Goal: Find specific page/section: Find specific page/section

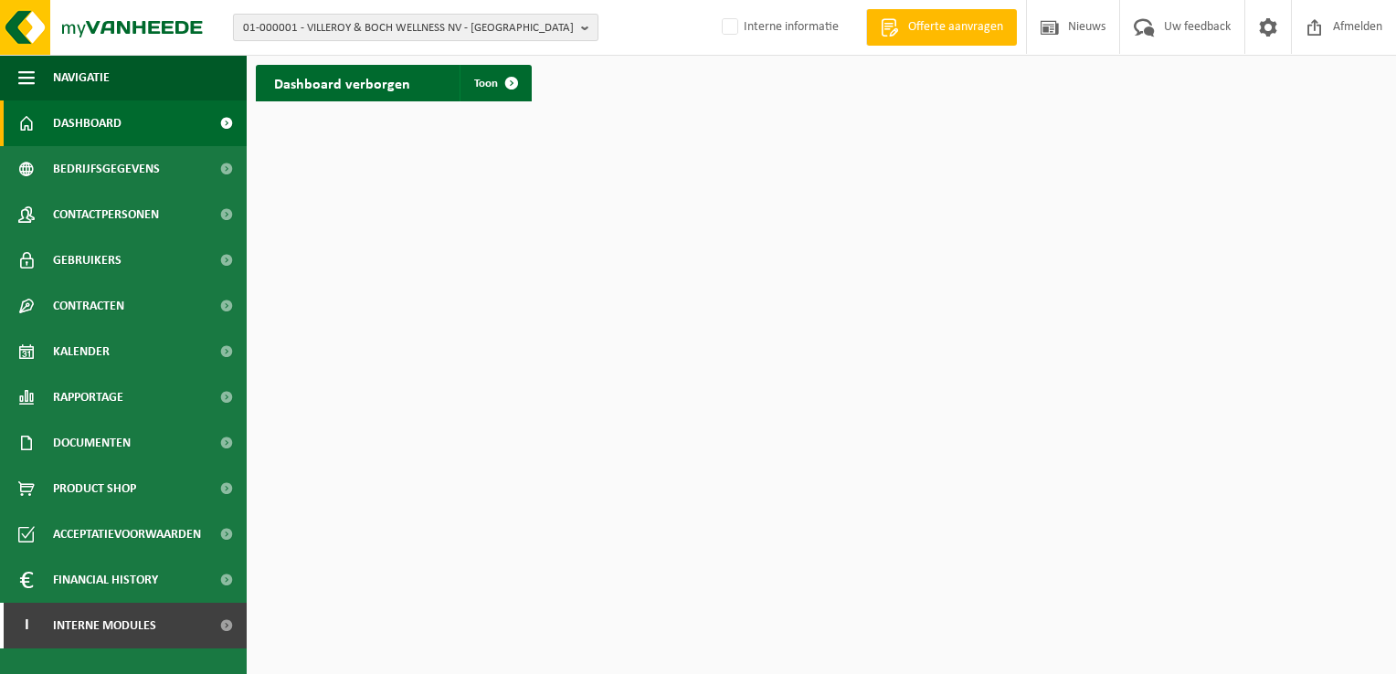
click at [588, 31] on b "button" at bounding box center [589, 28] width 16 height 26
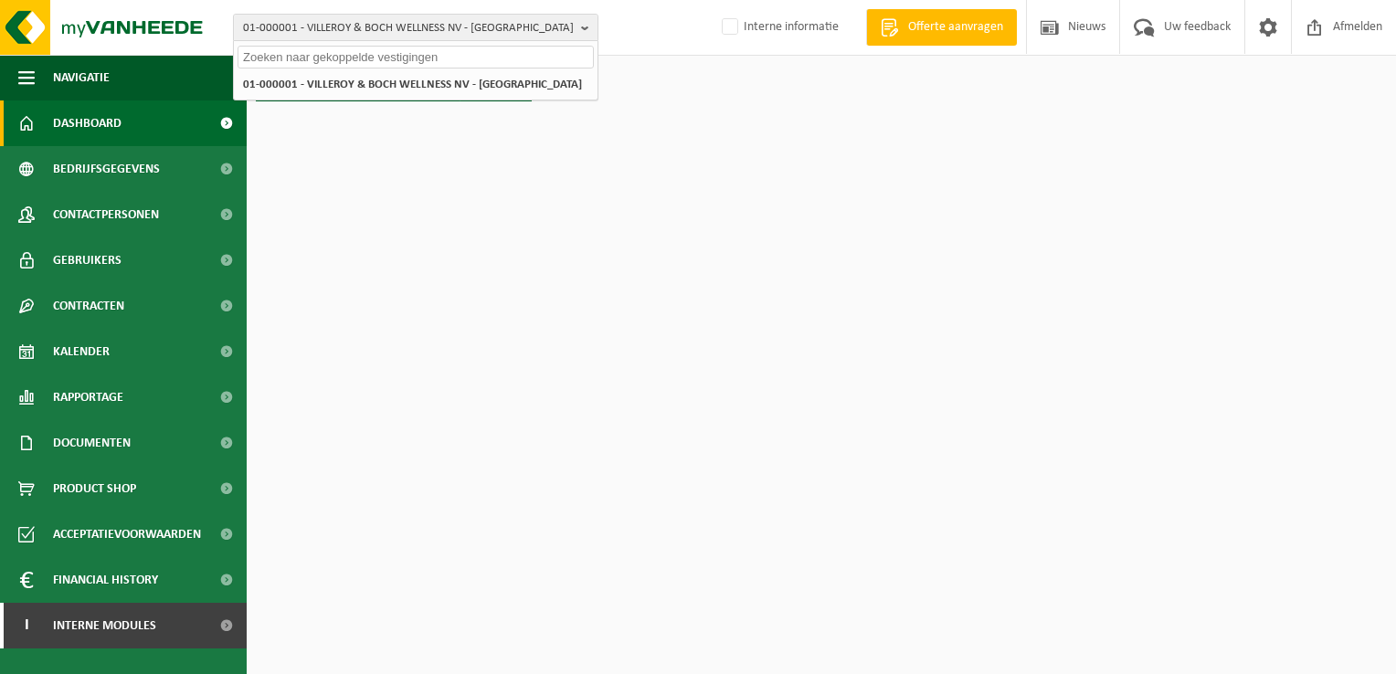
click at [482, 60] on input "text" at bounding box center [415, 57] width 356 height 23
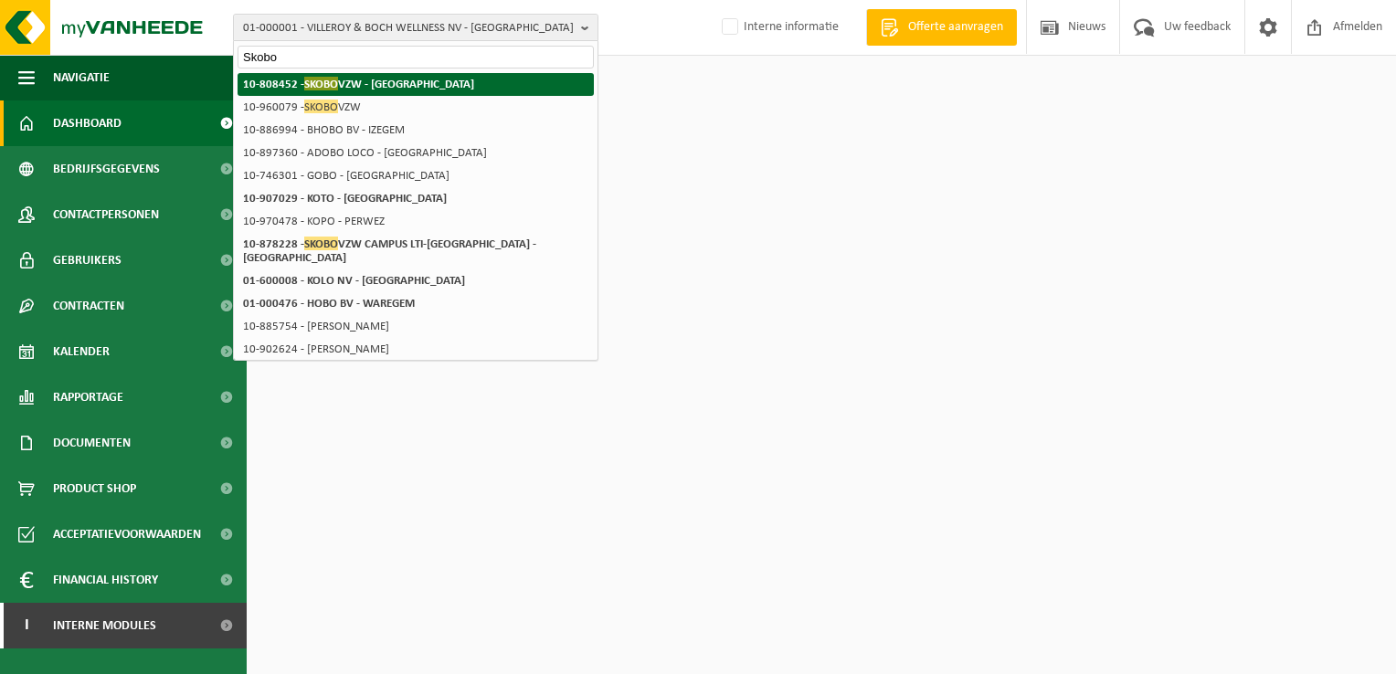
type input "Skobo"
click at [407, 90] on strong "10-808452 - SKOBO VZW - BRUGGE" at bounding box center [358, 84] width 231 height 14
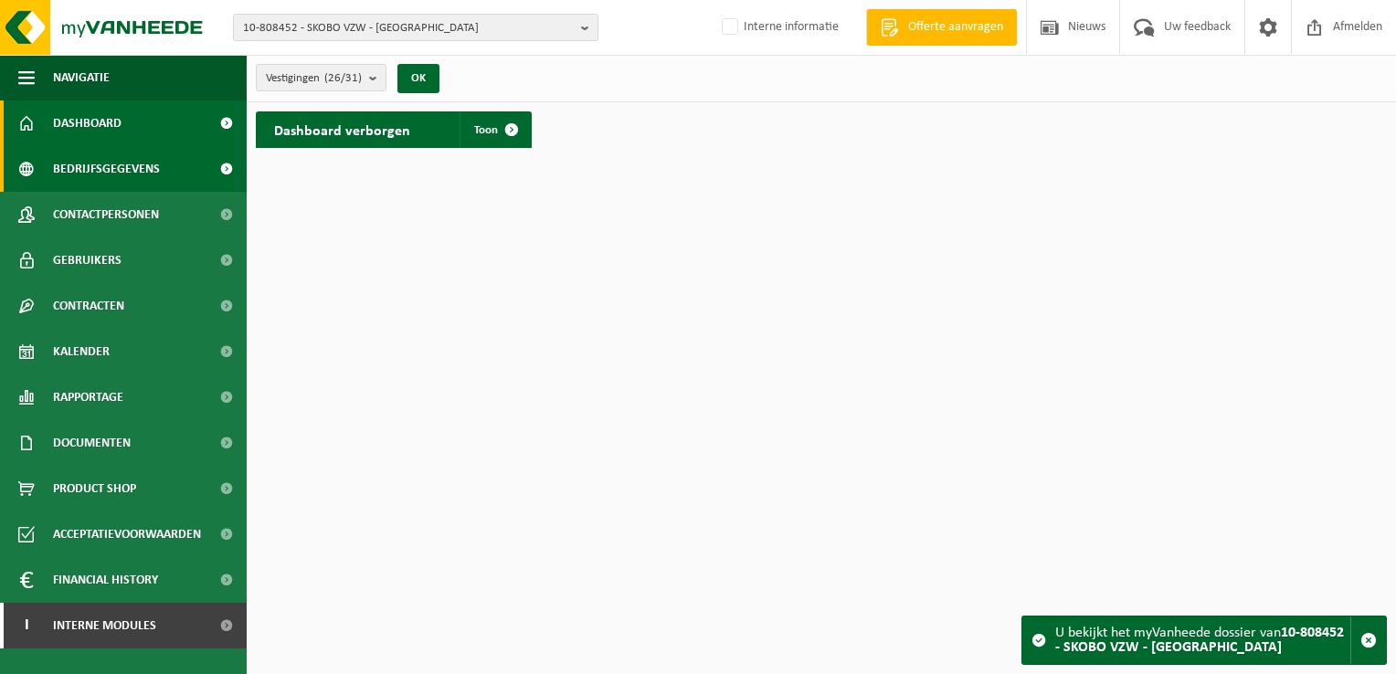
click at [121, 174] on span "Bedrijfsgegevens" at bounding box center [106, 169] width 107 height 46
